Goal: Task Accomplishment & Management: Use online tool/utility

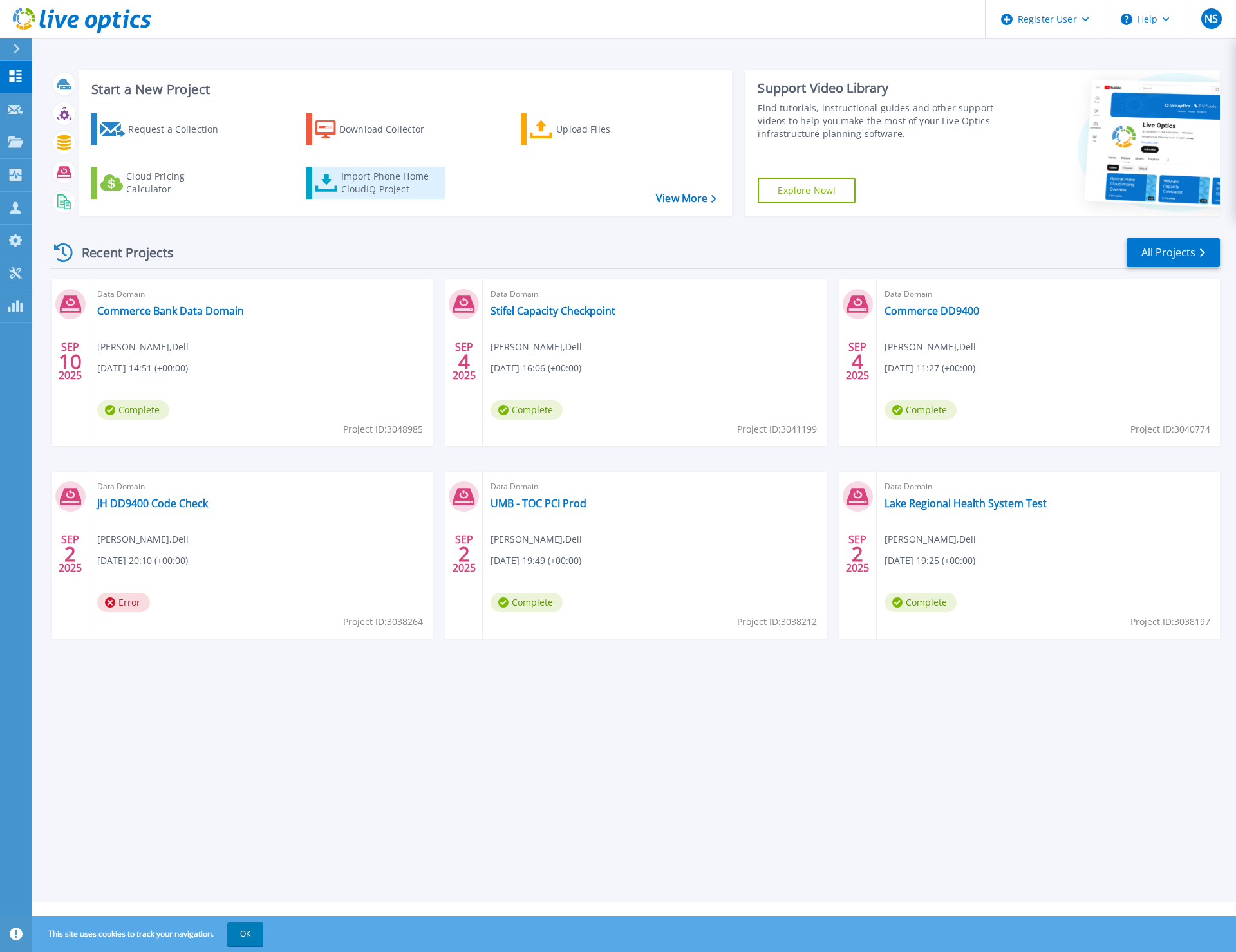
click at [384, 182] on div "Import Phone Home CloudIQ Project" at bounding box center [391, 182] width 100 height 26
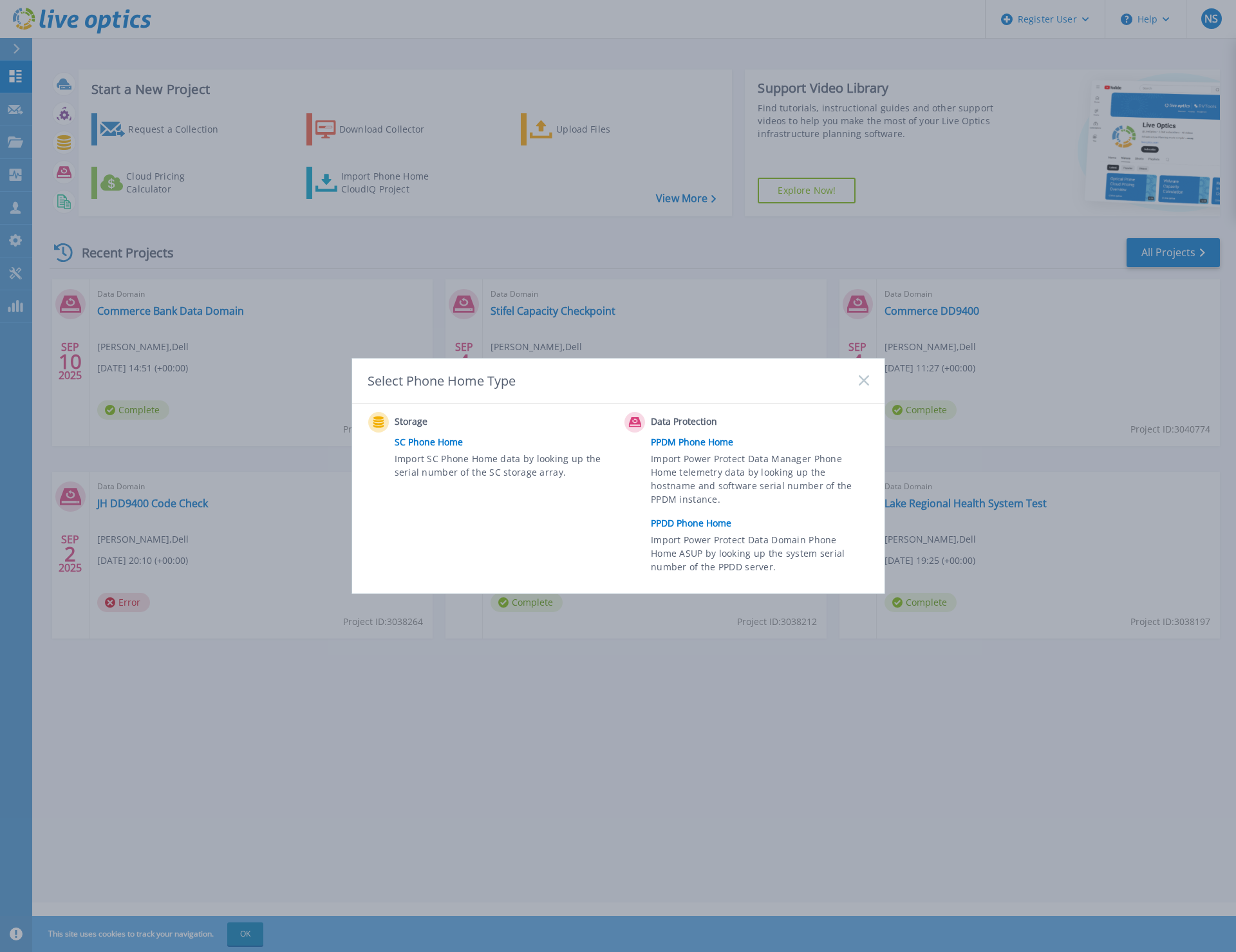
click at [683, 524] on link "PPDD Phone Home" at bounding box center [762, 523] width 224 height 19
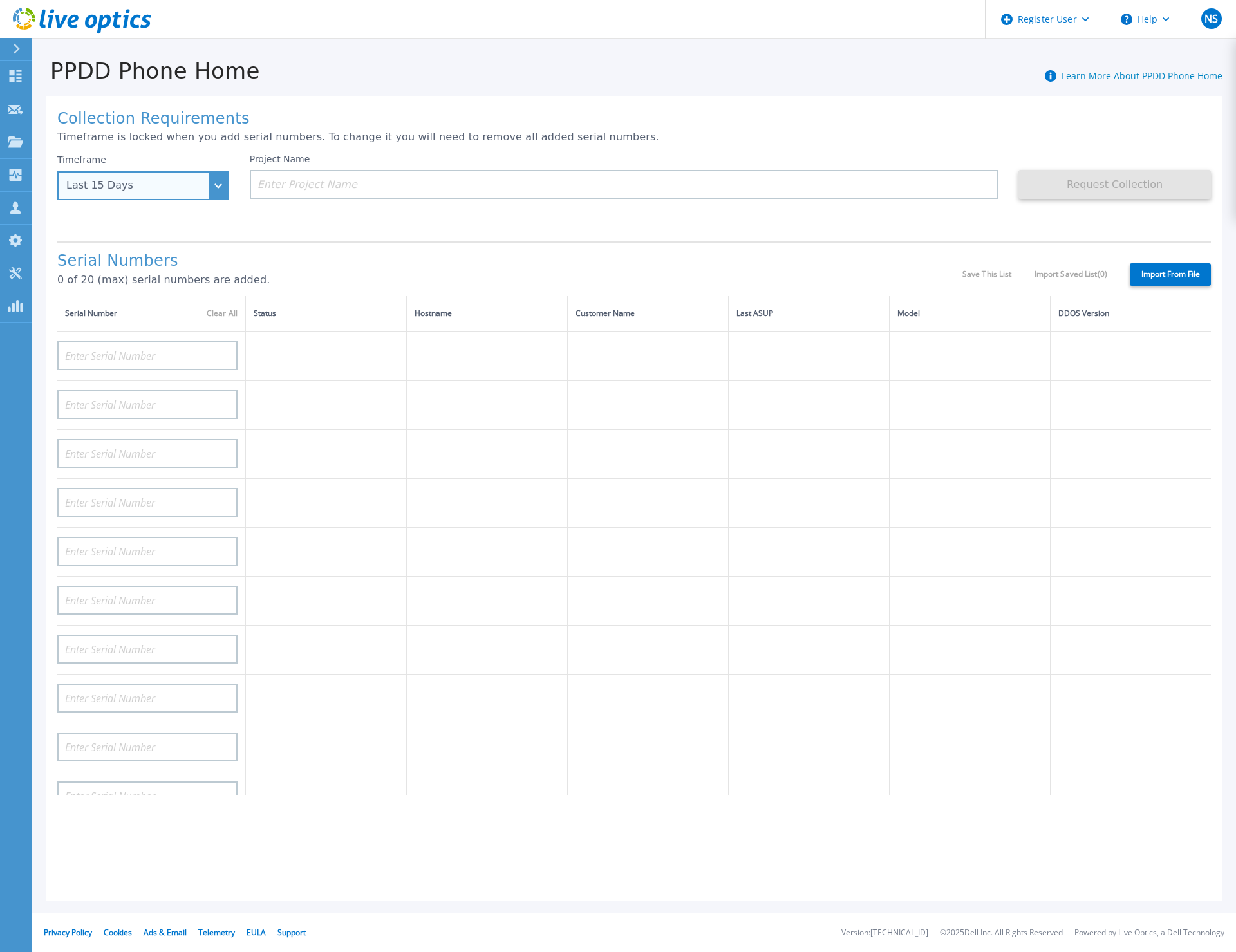
click at [222, 182] on div "Last 15 Days" at bounding box center [143, 186] width 171 height 29
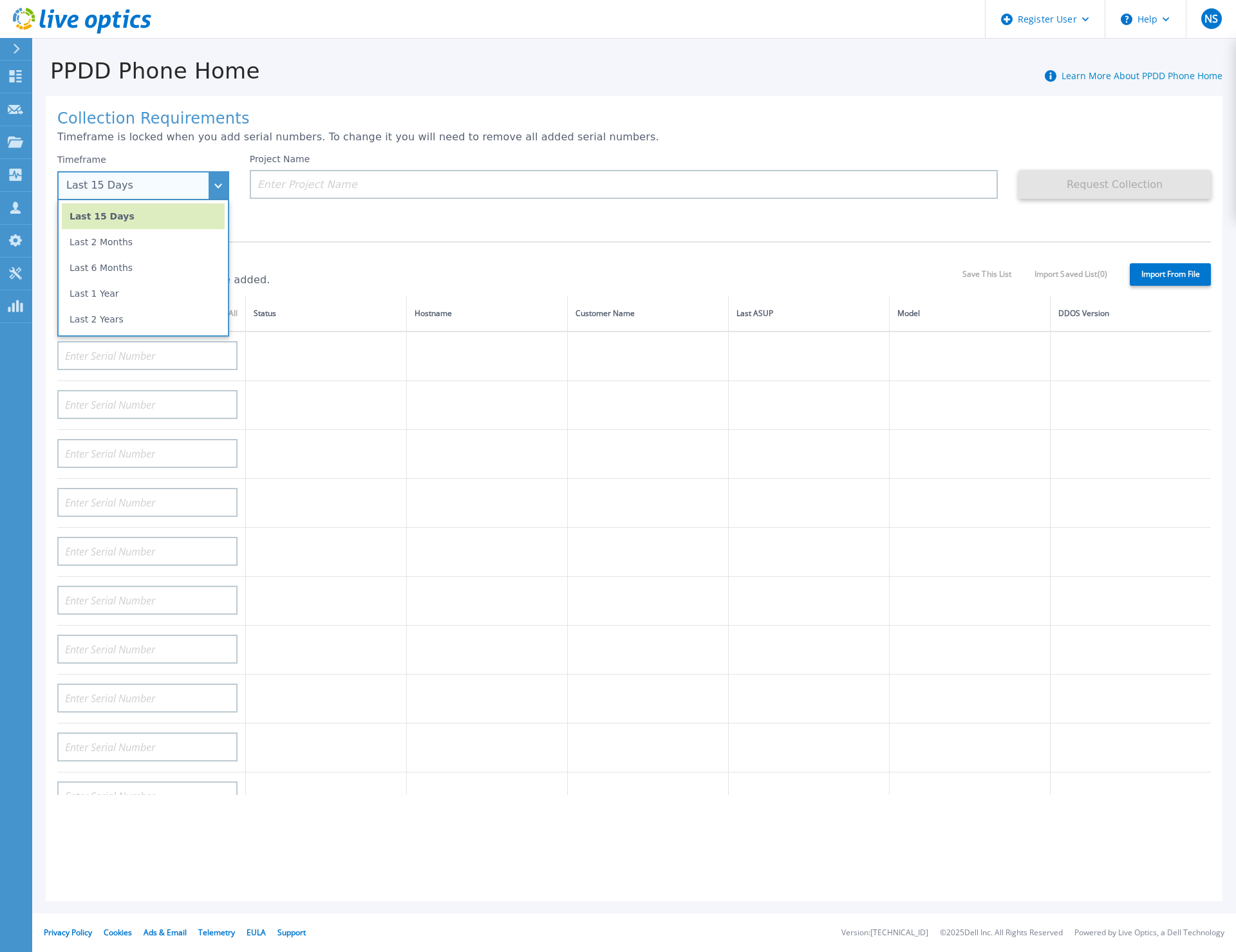
click at [180, 332] on ul "Last 15 Days Last 2 Months Last 6 Months Last 1 Year Last 2 Years" at bounding box center [143, 269] width 171 height 137
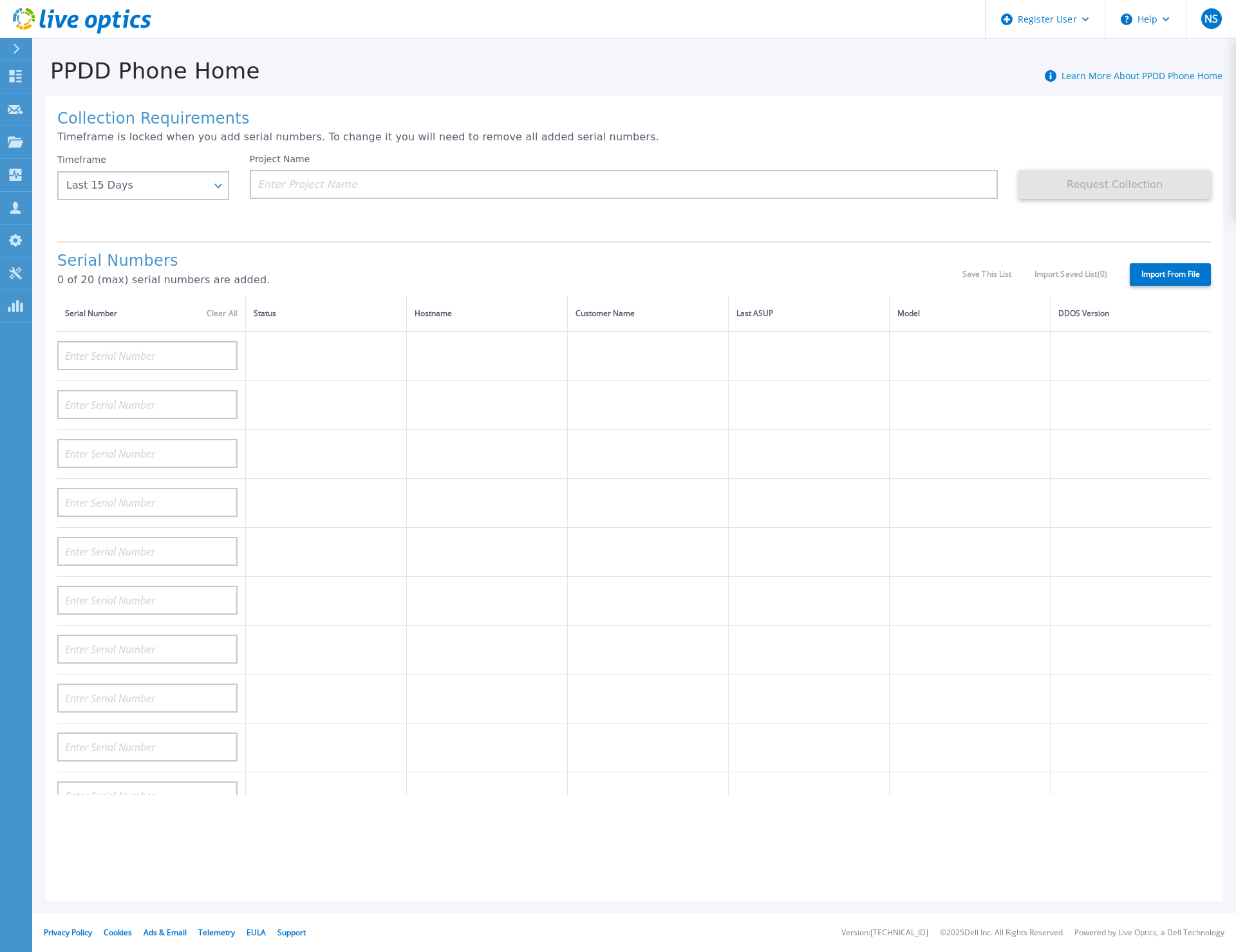
click at [171, 317] on div "Serial Number Clear All" at bounding box center [150, 313] width 172 height 14
click at [208, 191] on div "Last 15 Days" at bounding box center [143, 186] width 171 height 29
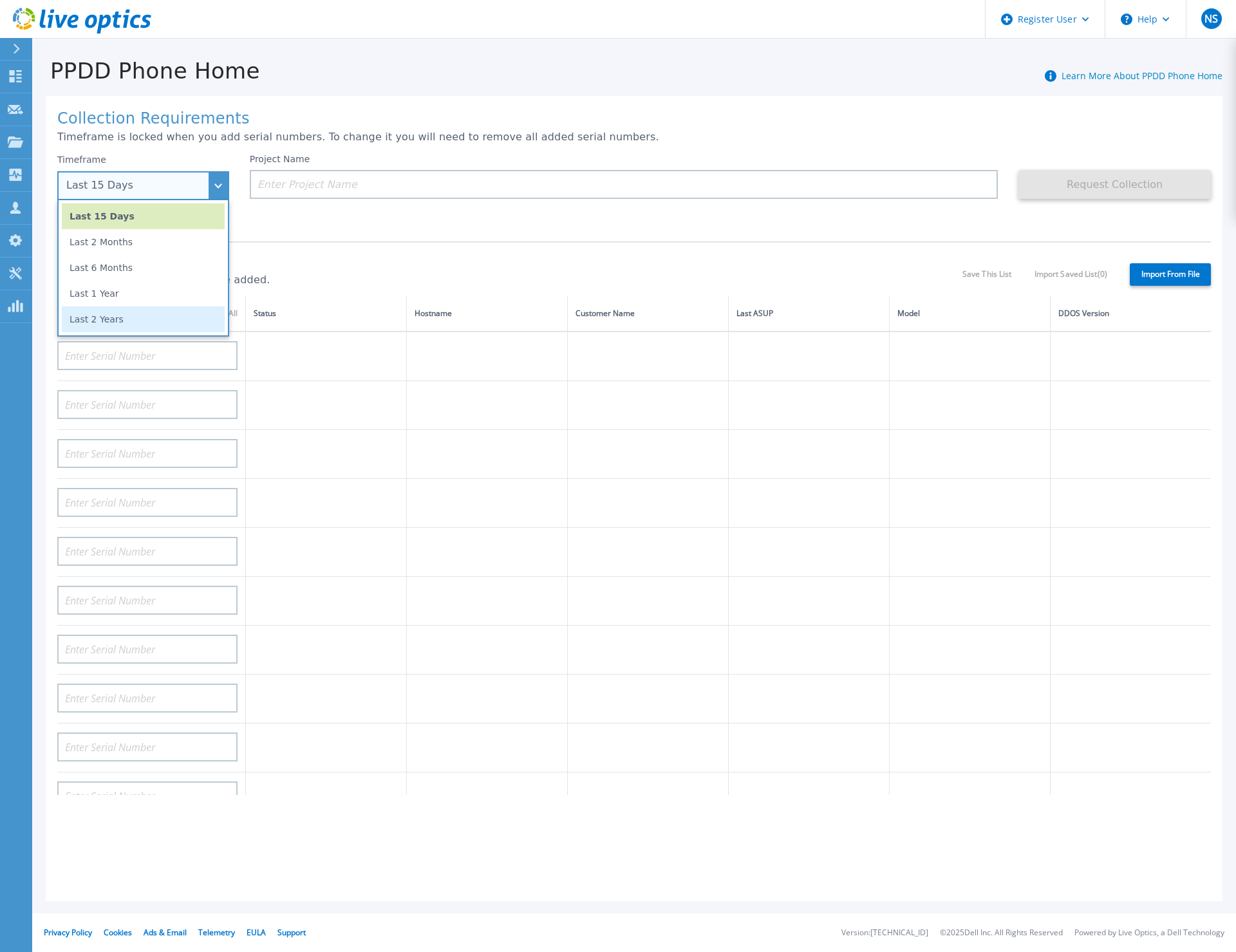
click at [148, 311] on li "Last 2 Years" at bounding box center [143, 319] width 163 height 26
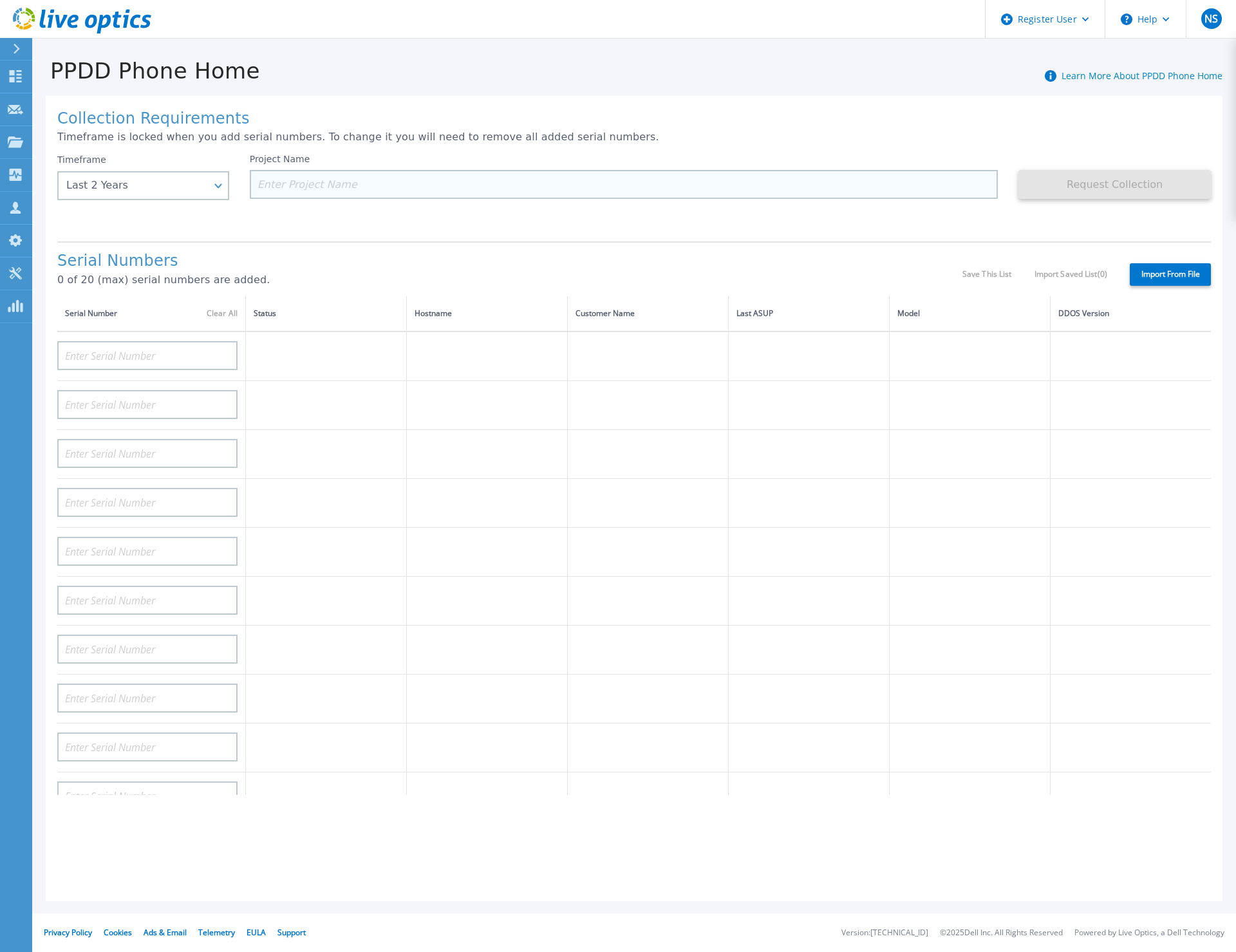
drag, startPoint x: 327, startPoint y: 195, endPoint x: 359, endPoint y: 173, distance: 38.8
click at [328, 193] on input at bounding box center [623, 184] width 749 height 29
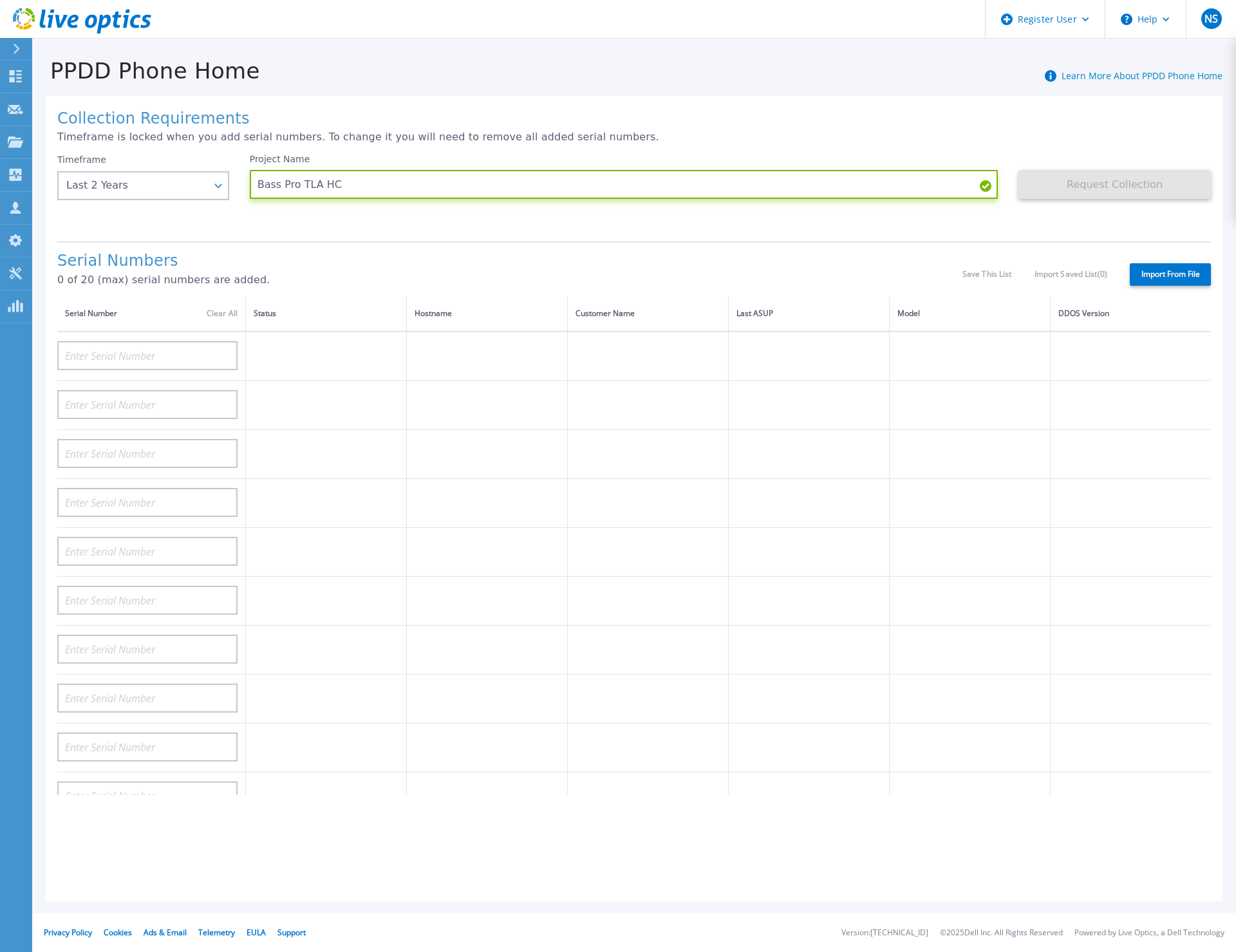
type input "Bass Pro TLA HC"
click at [177, 354] on input at bounding box center [146, 356] width 180 height 29
paste input "APM00212016554"
type input "APM00212016554"
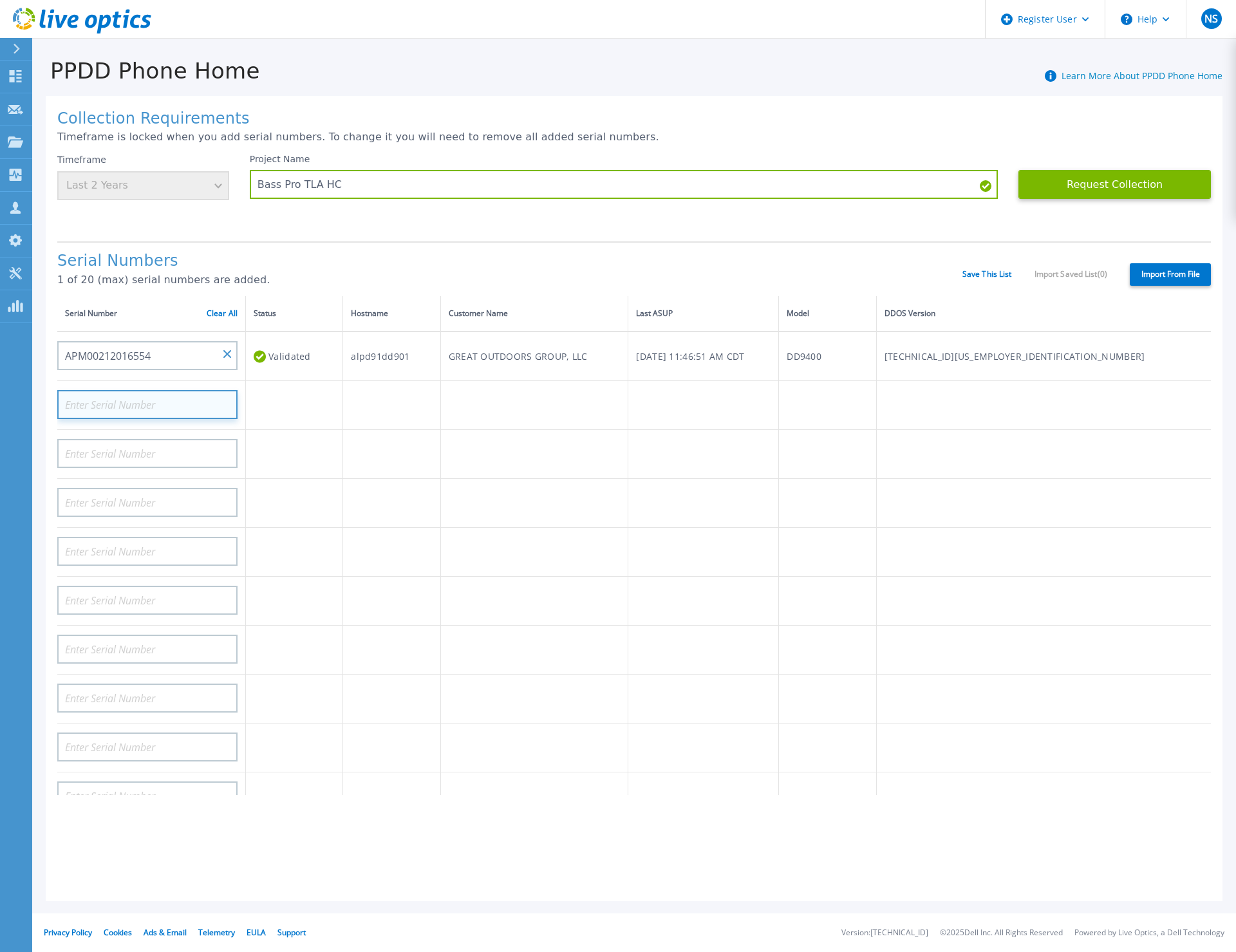
click at [133, 397] on input at bounding box center [146, 405] width 180 height 29
click at [139, 403] on input at bounding box center [146, 405] width 180 height 29
paste input "APX00240206684"
type input "APX00240206684"
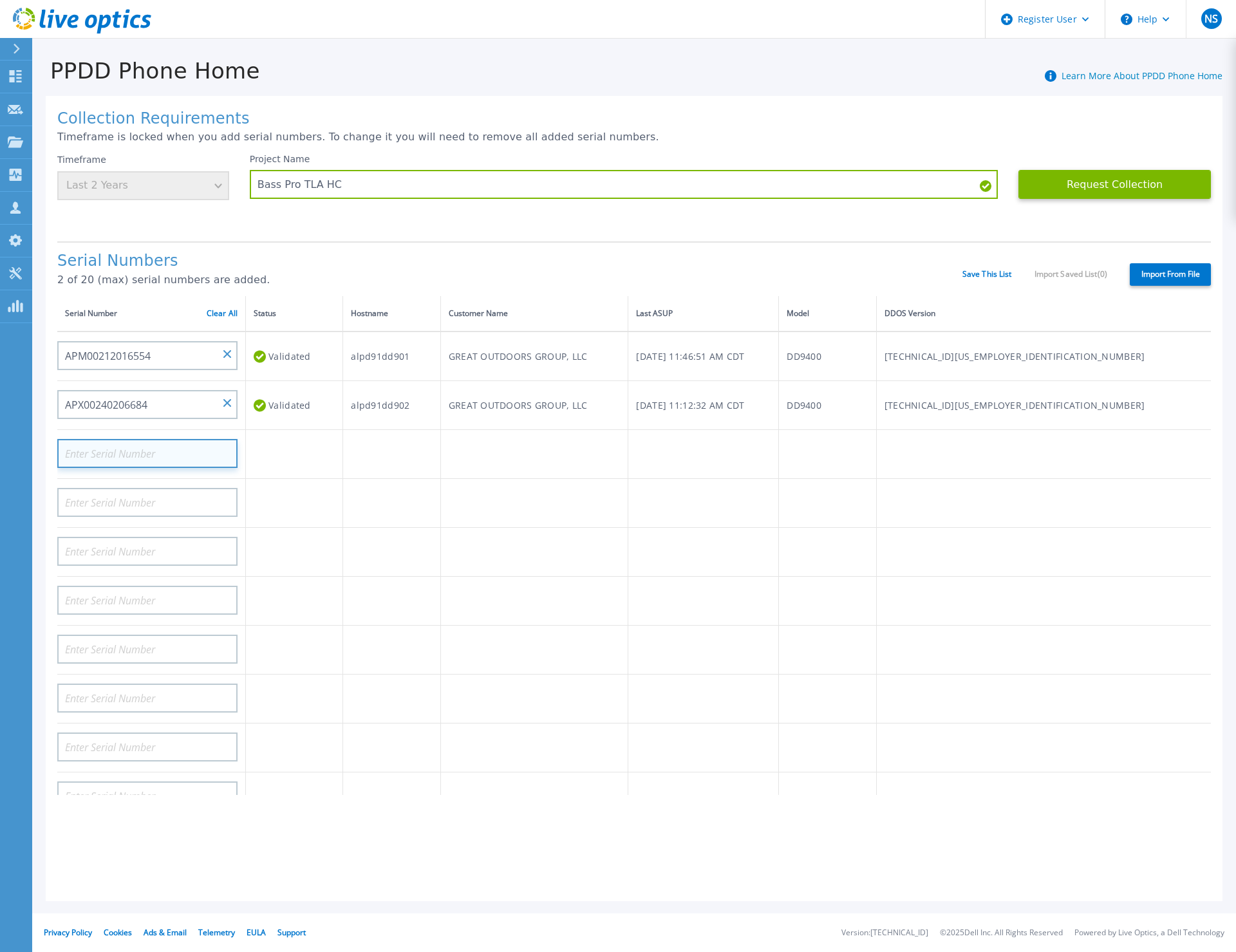
click at [173, 461] on input at bounding box center [146, 454] width 180 height 29
click at [172, 453] on input at bounding box center [146, 454] width 180 height 29
paste input "APM00212019557"
type input "APM00212019557"
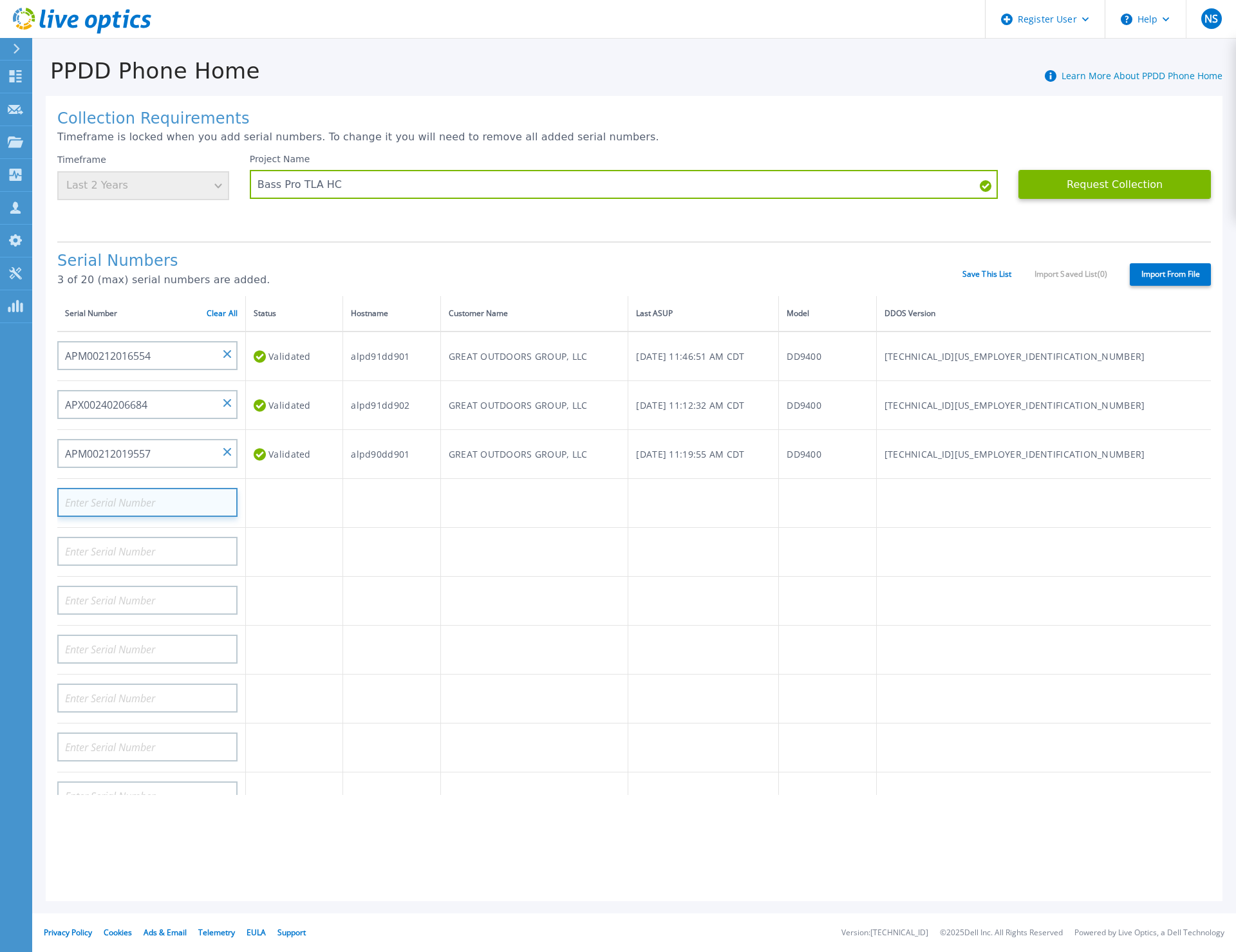
click at [119, 499] on input at bounding box center [146, 502] width 180 height 29
paste input "APX00240206683"
type input "APX00240206683"
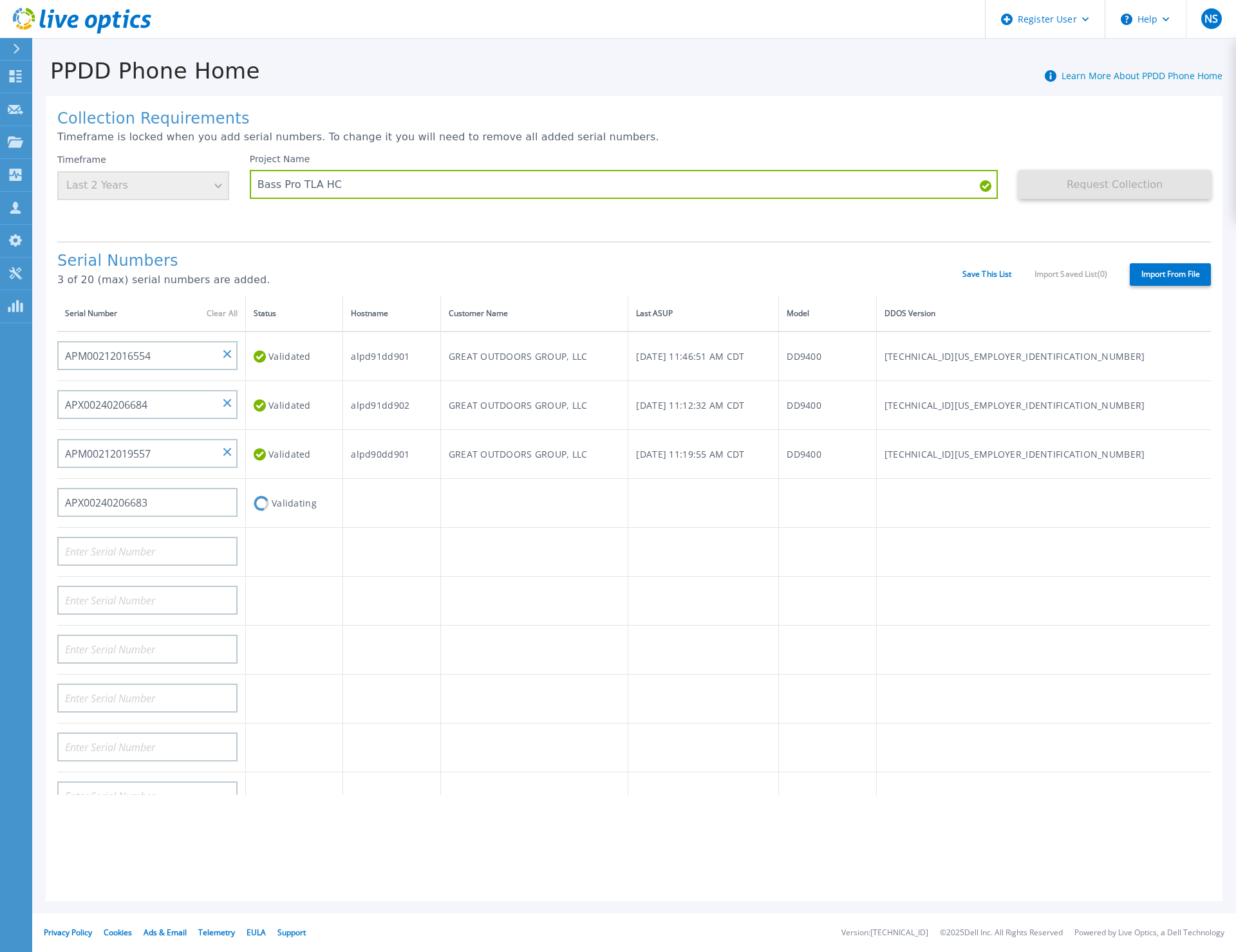
click at [1162, 210] on div "Request Collection This might take a few minutes please wait..." at bounding box center [1115, 193] width 193 height 77
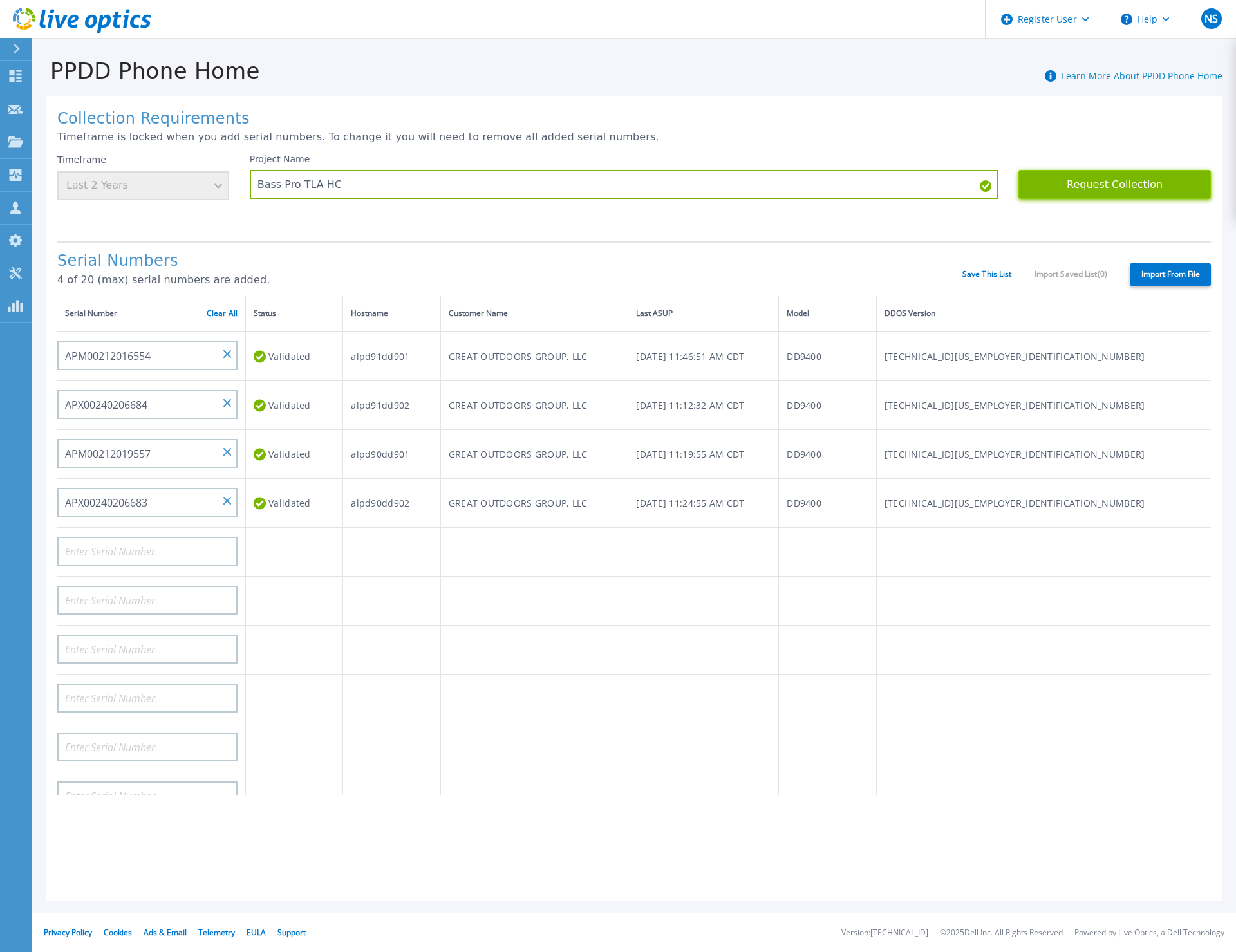
click at [1079, 184] on button "Request Collection" at bounding box center [1115, 184] width 193 height 29
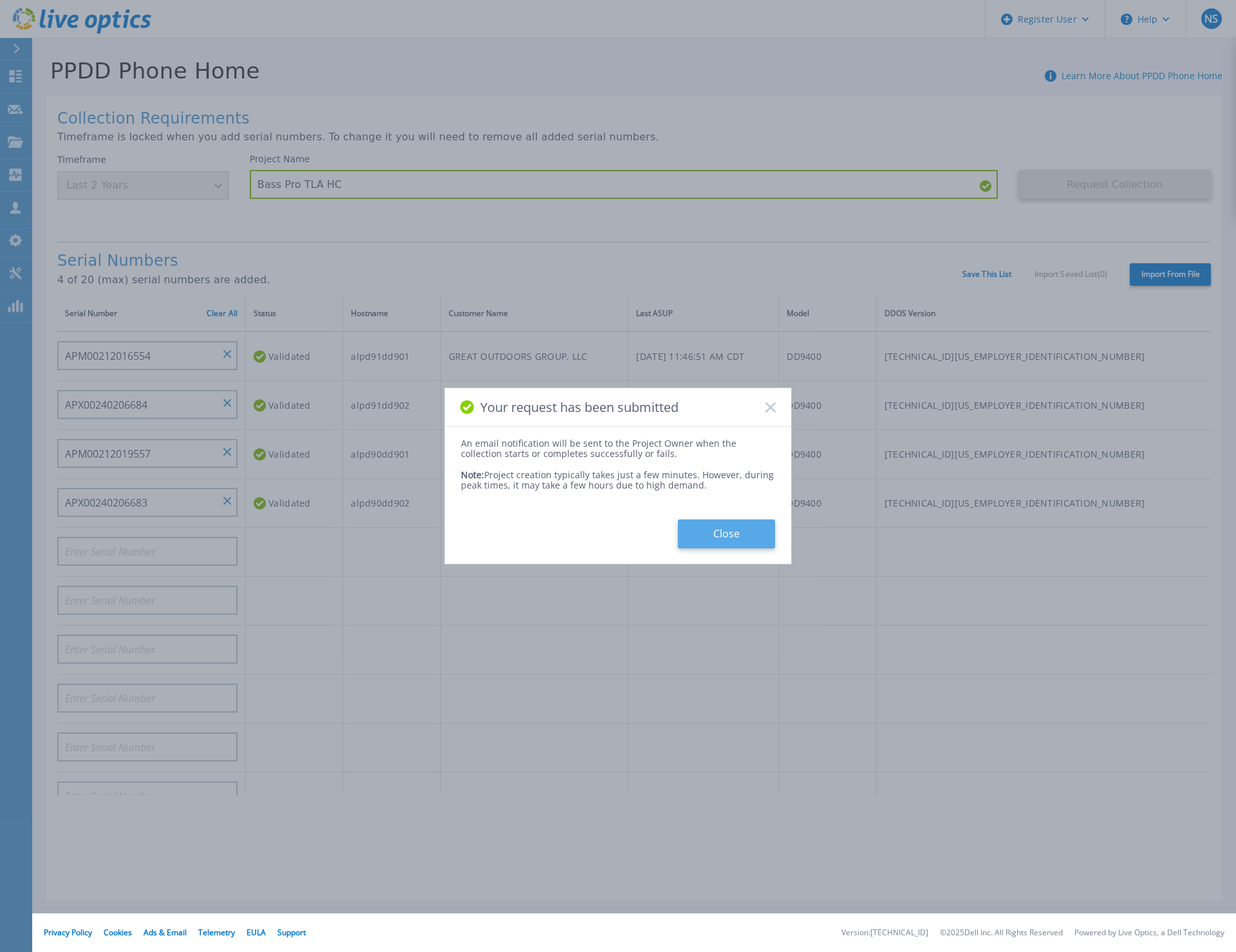
click at [721, 540] on button "Close" at bounding box center [725, 534] width 97 height 29
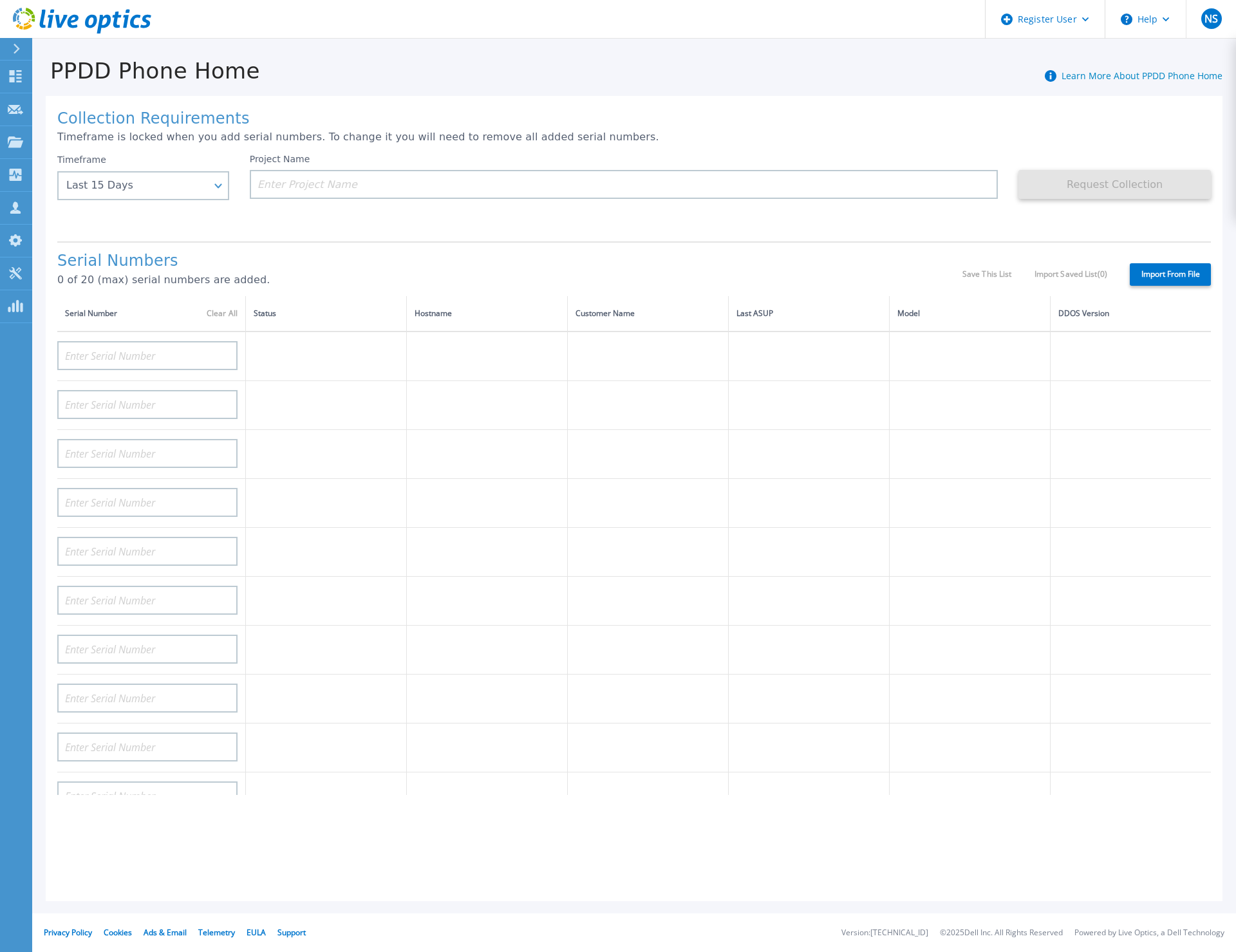
click at [7, 48] on button at bounding box center [15, 48] width 32 height 22
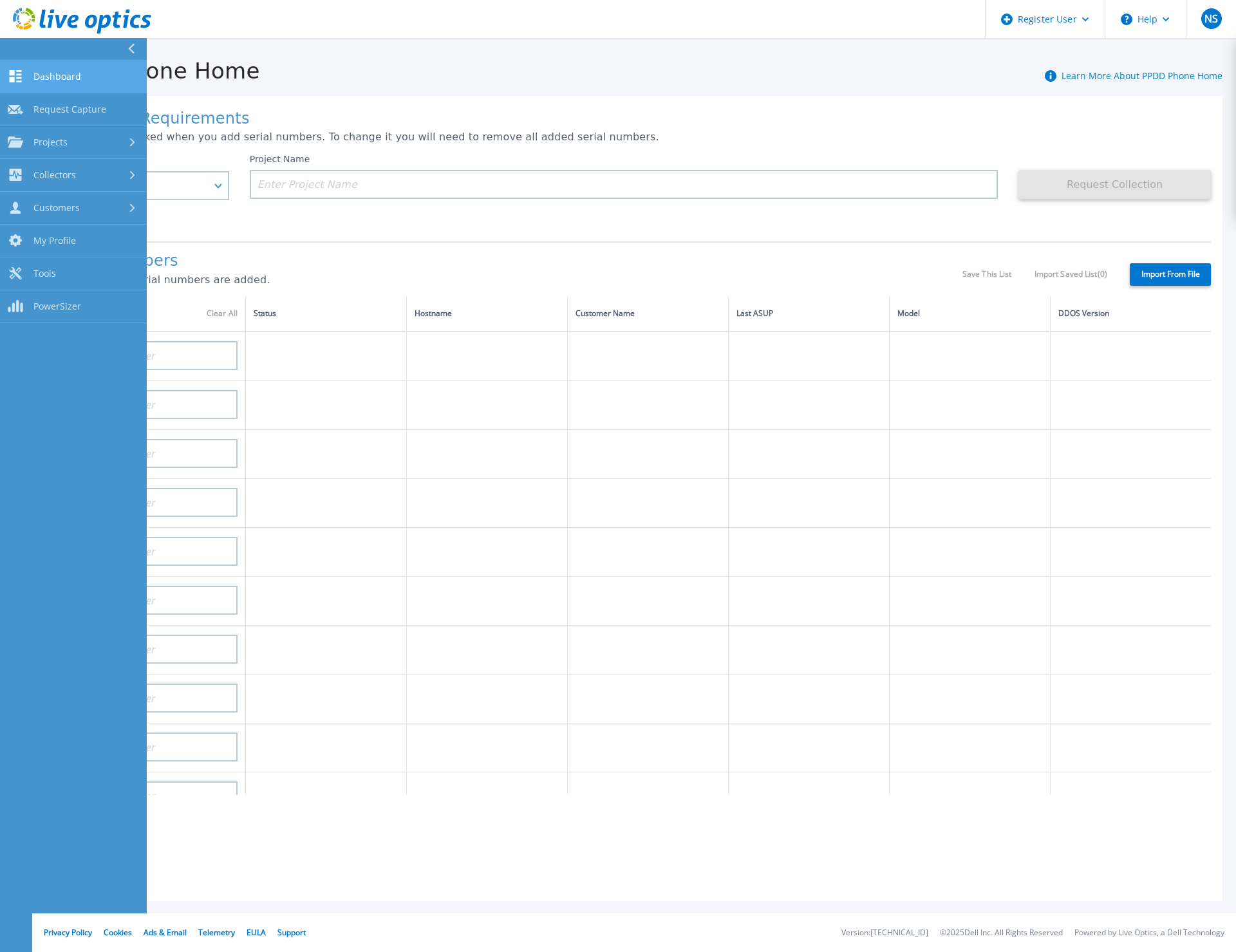
click at [59, 75] on span "Dashboard" at bounding box center [57, 76] width 47 height 12
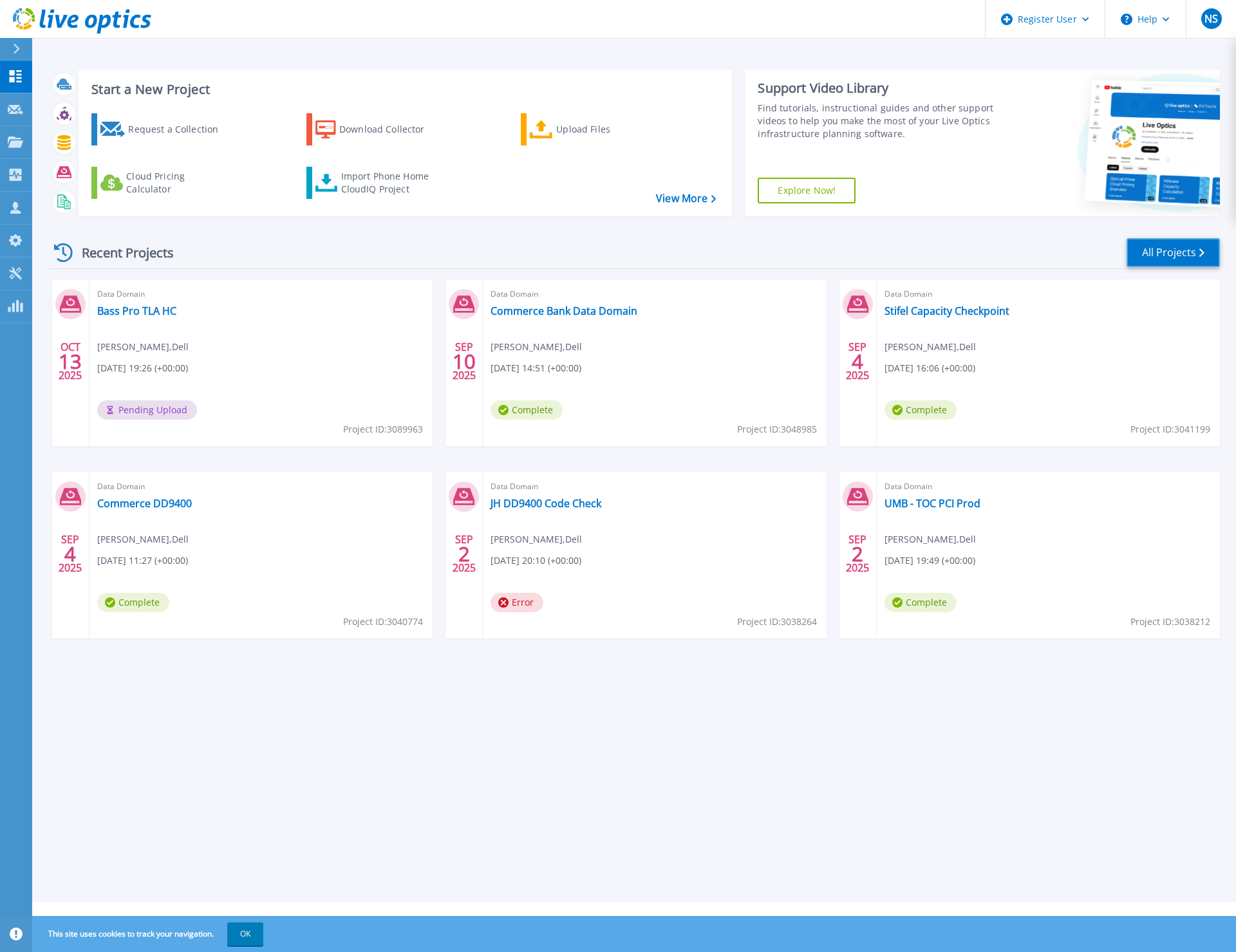
click at [1173, 249] on link "All Projects" at bounding box center [1172, 252] width 93 height 29
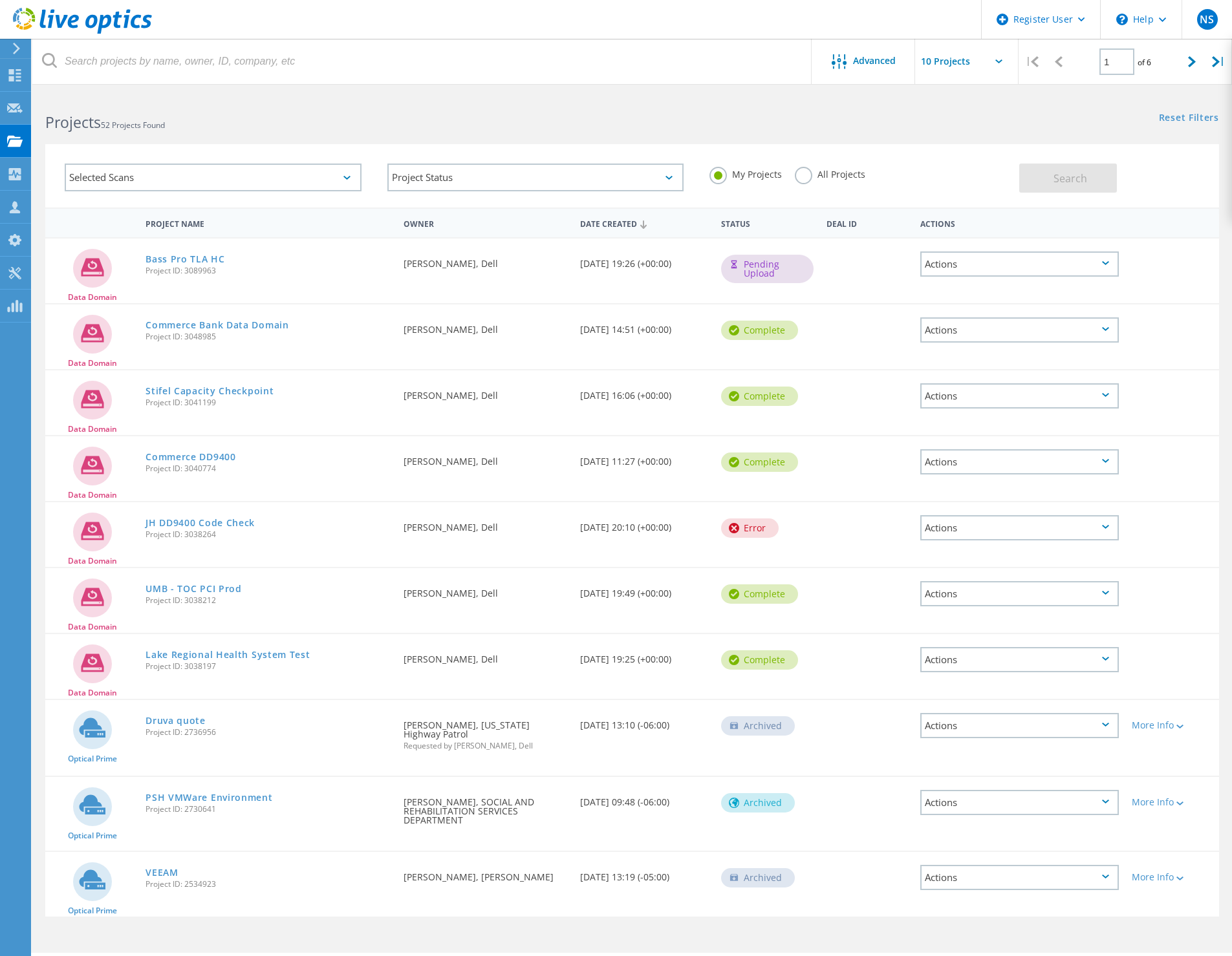
click at [1070, 269] on div "Actions" at bounding box center [1019, 264] width 198 height 25
click at [1167, 403] on div at bounding box center [1171, 387] width 94 height 34
click at [1087, 534] on div "Actions" at bounding box center [1019, 527] width 198 height 25
click at [950, 553] on div "Delete" at bounding box center [1019, 557] width 195 height 20
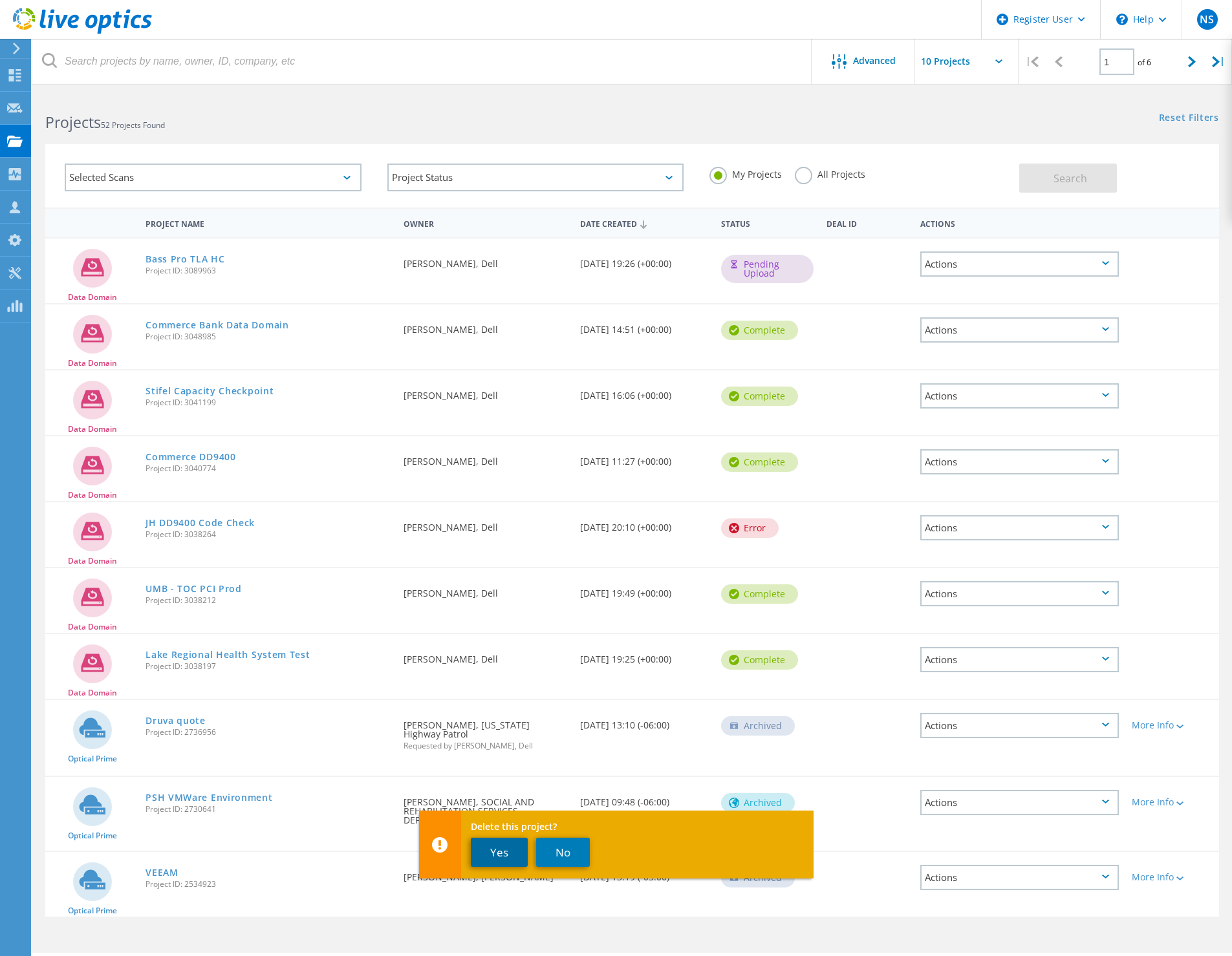
click at [504, 850] on button "Yes" at bounding box center [498, 852] width 57 height 29
